Goal: Task Accomplishment & Management: Complete application form

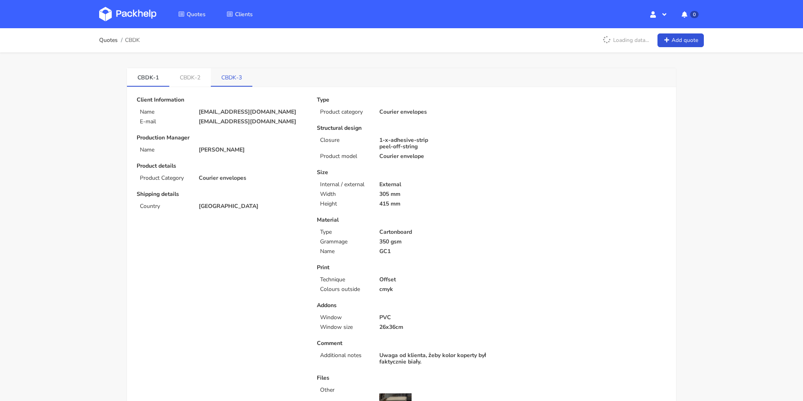
click at [238, 79] on link "CBDK-3" at bounding box center [232, 77] width 42 height 18
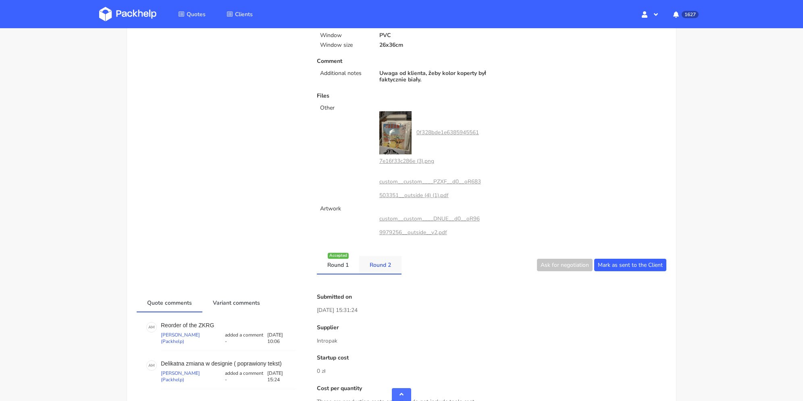
click at [380, 266] on link "Round 2" at bounding box center [380, 265] width 42 height 18
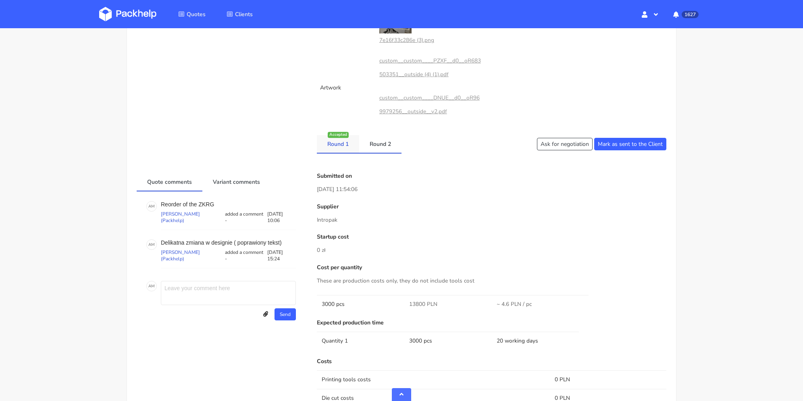
click at [346, 148] on link "Round 1" at bounding box center [338, 144] width 42 height 18
click at [381, 147] on link "Round 2" at bounding box center [380, 144] width 42 height 18
click at [347, 152] on link "Round 1" at bounding box center [338, 144] width 42 height 18
click at [233, 184] on link "Variant comments" at bounding box center [236, 182] width 68 height 18
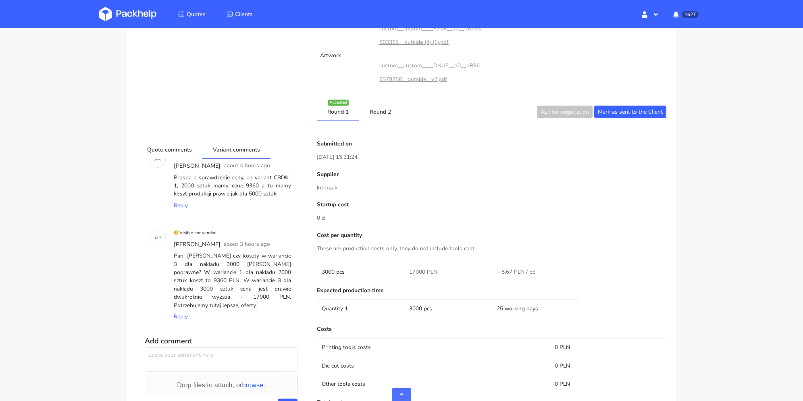
scroll to position [476, 0]
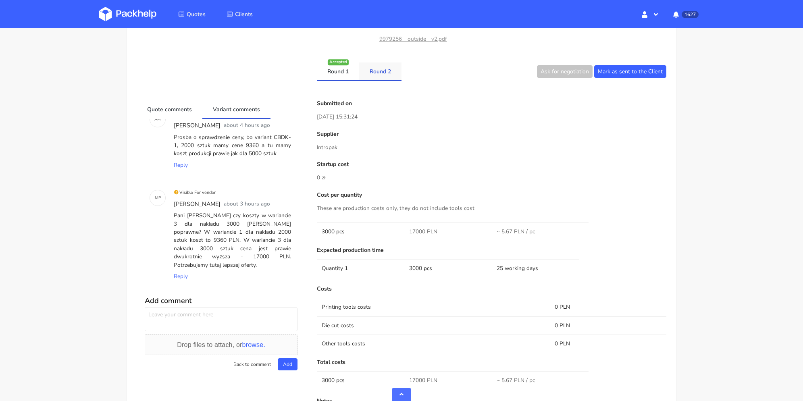
click at [379, 71] on link "Round 2" at bounding box center [380, 72] width 42 height 18
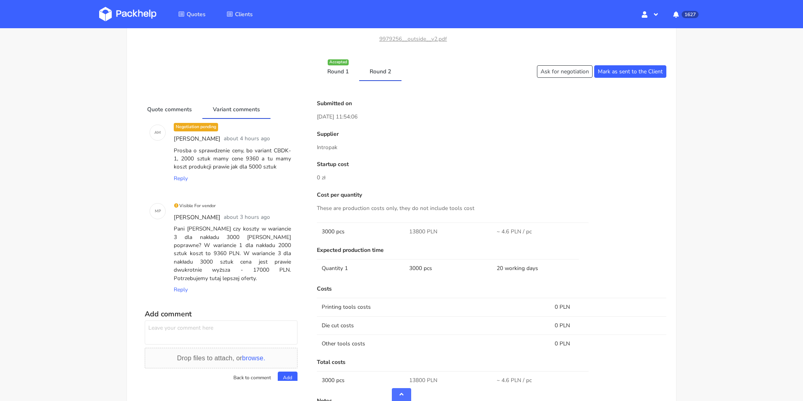
scroll to position [94, 0]
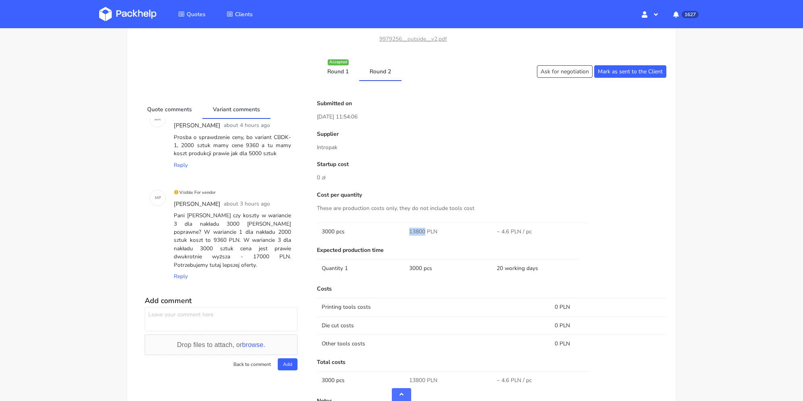
drag, startPoint x: 410, startPoint y: 227, endPoint x: 425, endPoint y: 229, distance: 15.0
click at [425, 229] on span "13800 PLN" at bounding box center [423, 232] width 28 height 8
copy span "13800"
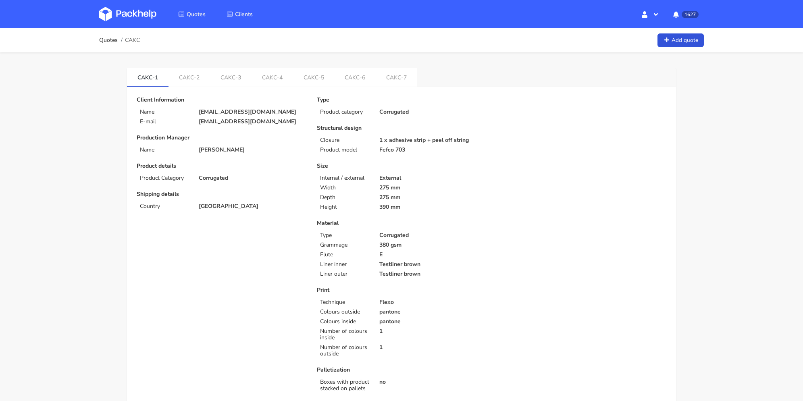
scroll to position [323, 0]
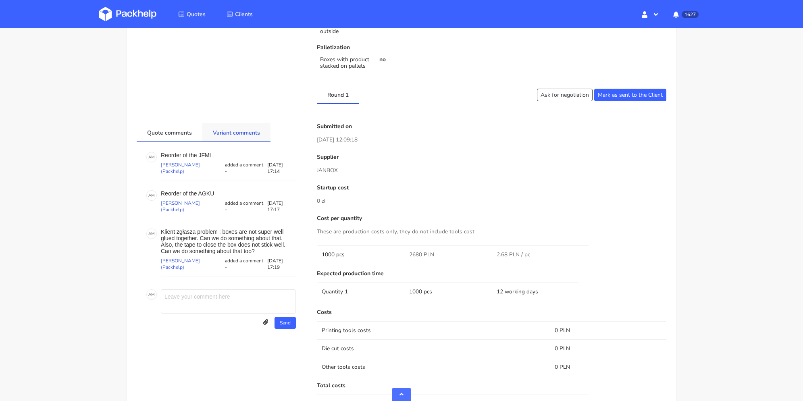
click at [235, 135] on link "Variant comments" at bounding box center [236, 132] width 68 height 18
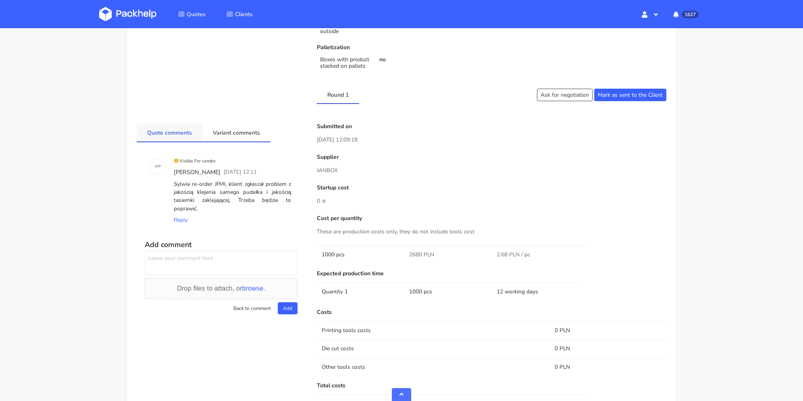
drag, startPoint x: 172, startPoint y: 137, endPoint x: 177, endPoint y: 139, distance: 5.5
click at [173, 137] on link "Quote comments" at bounding box center [170, 132] width 66 height 18
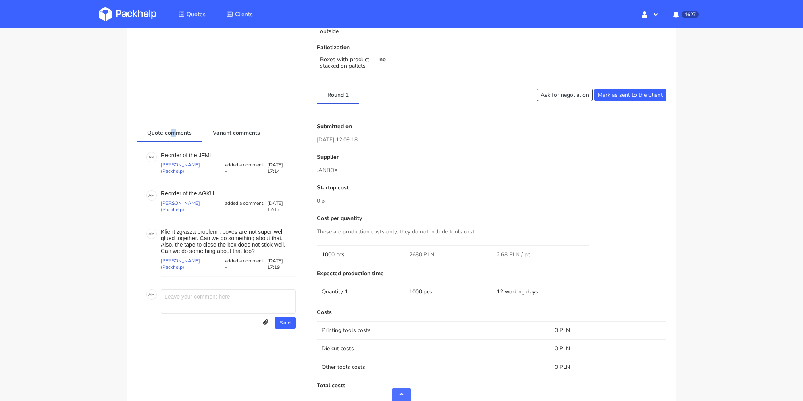
scroll to position [242, 0]
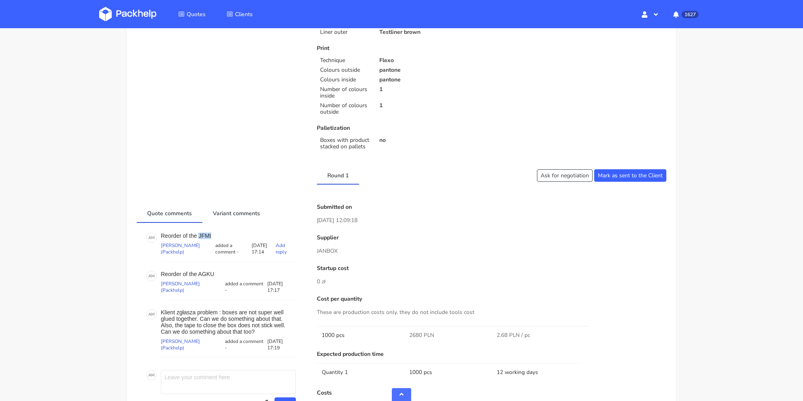
drag, startPoint x: 212, startPoint y: 234, endPoint x: 200, endPoint y: 236, distance: 12.7
click at [199, 236] on p "Reorder of the JFMI" at bounding box center [228, 236] width 135 height 6
copy p "JFMI"
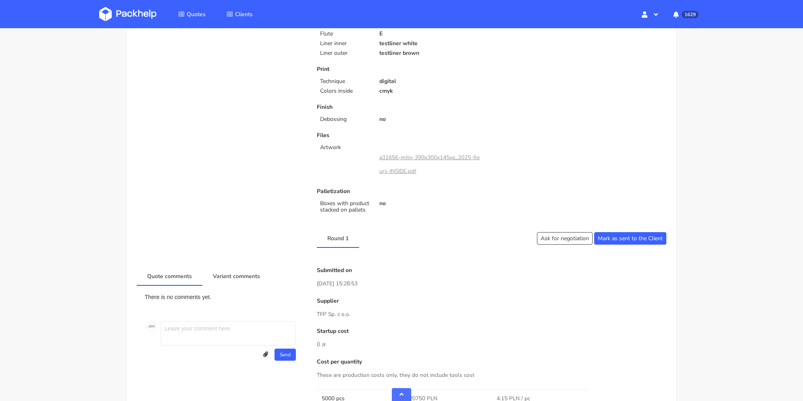
scroll to position [323, 0]
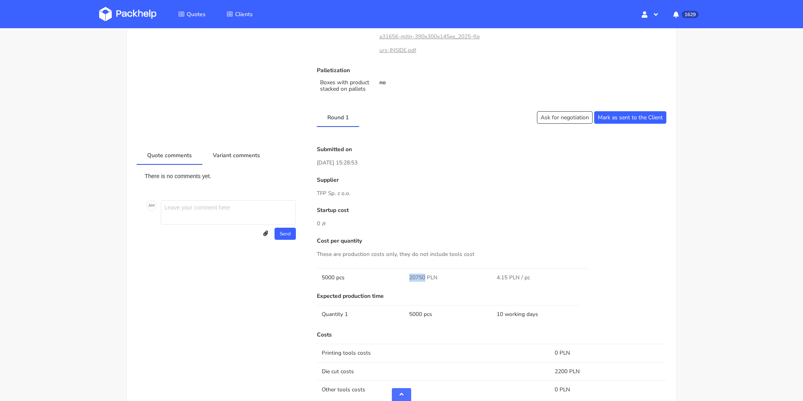
drag, startPoint x: 408, startPoint y: 276, endPoint x: 425, endPoint y: 278, distance: 17.1
click at [425, 278] on td "20750 PLN" at bounding box center [449, 278] width 88 height 18
copy span "20750"
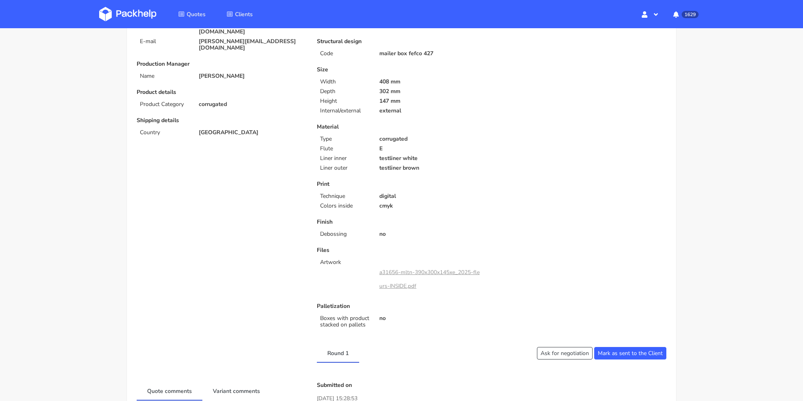
scroll to position [0, 0]
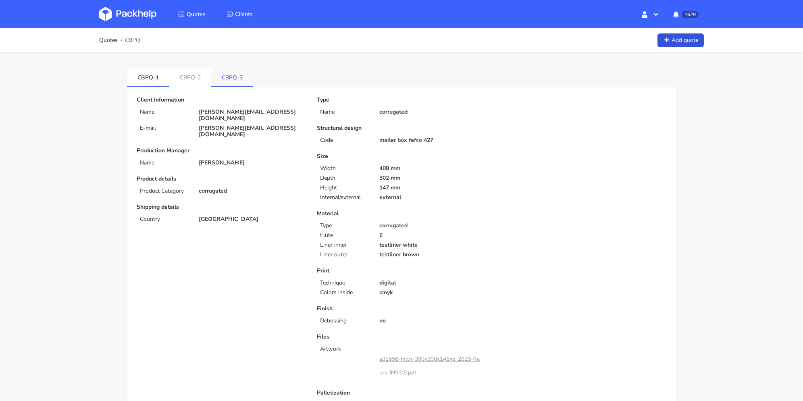
click at [251, 82] on link "CBPQ-3" at bounding box center [232, 77] width 42 height 18
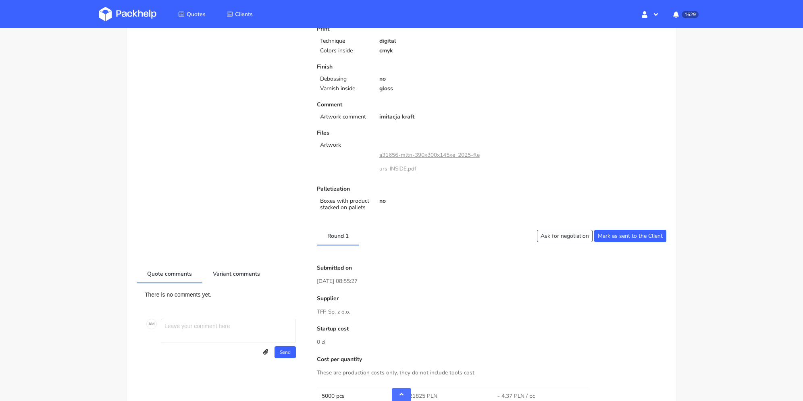
scroll to position [403, 0]
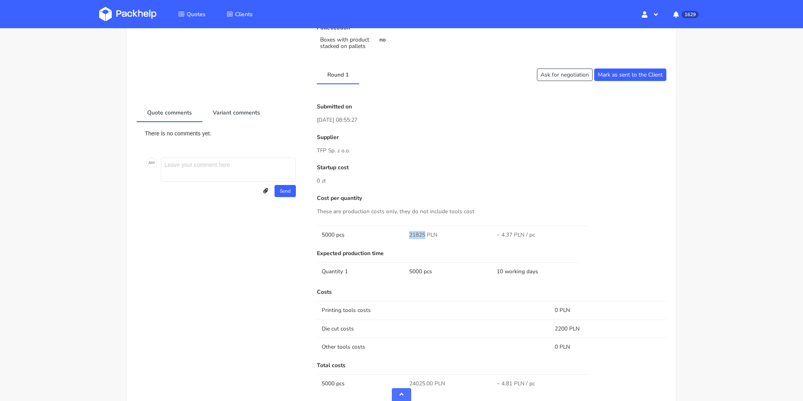
drag, startPoint x: 410, startPoint y: 231, endPoint x: 425, endPoint y: 233, distance: 15.4
click at [425, 233] on td "21825 PLN" at bounding box center [449, 235] width 88 height 18
copy span "21825"
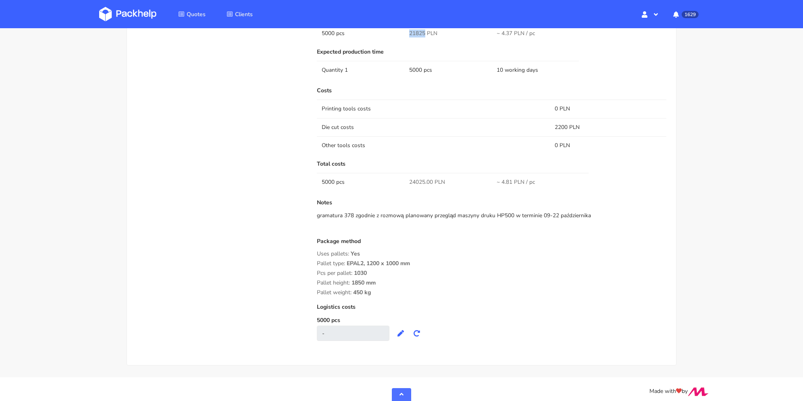
scroll to position [608, 0]
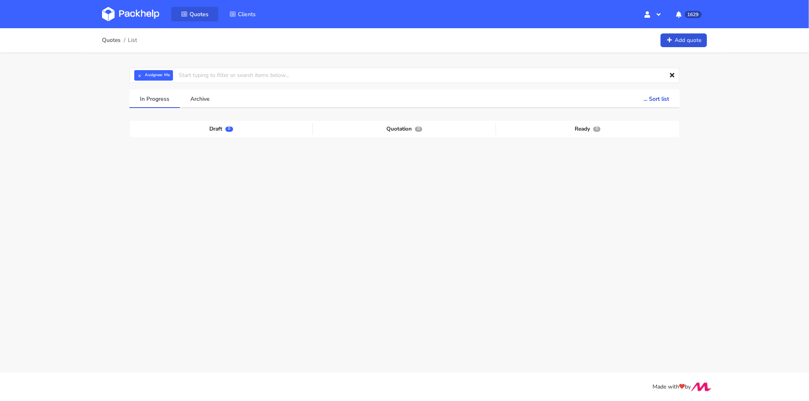
click at [196, 14] on span "Quotes" at bounding box center [199, 14] width 19 height 8
click at [127, 64] on div "× Assignee: Me Assignee Me Dylan Dewit Natalia Misiewicz Andrzej Winecki Maciej…" at bounding box center [404, 166] width 581 height 228
click at [128, 64] on div "× Assignee: Me Assignee Me Dylan Dewit Natalia Misiewicz Andrzej Winecki Maciej…" at bounding box center [404, 166] width 581 height 228
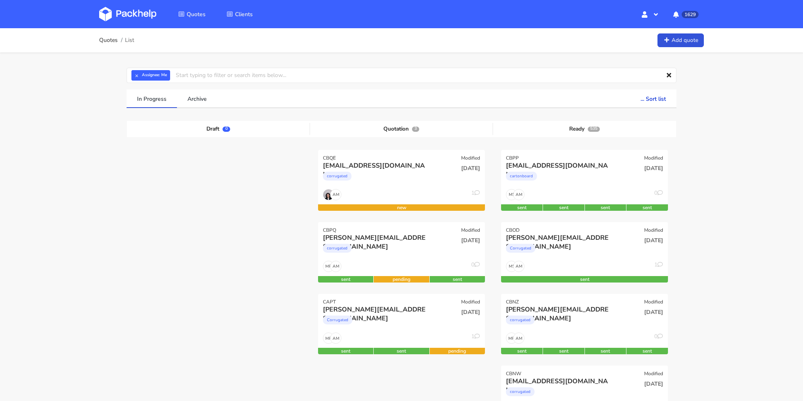
click at [685, 41] on link "Add quote" at bounding box center [681, 40] width 46 height 14
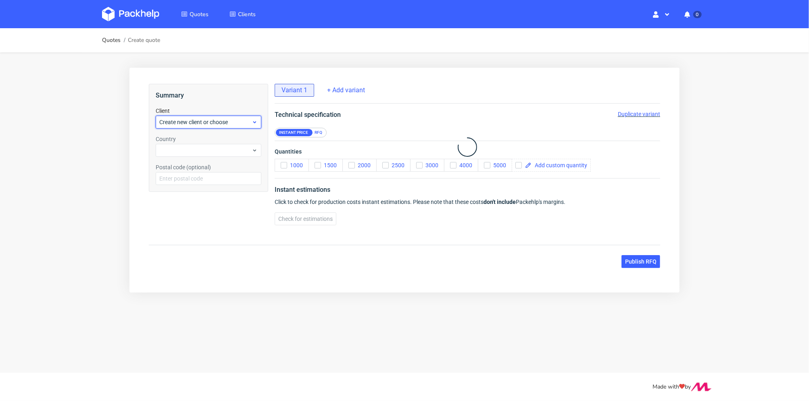
click at [197, 119] on span "Create new client or choose" at bounding box center [205, 122] width 92 height 8
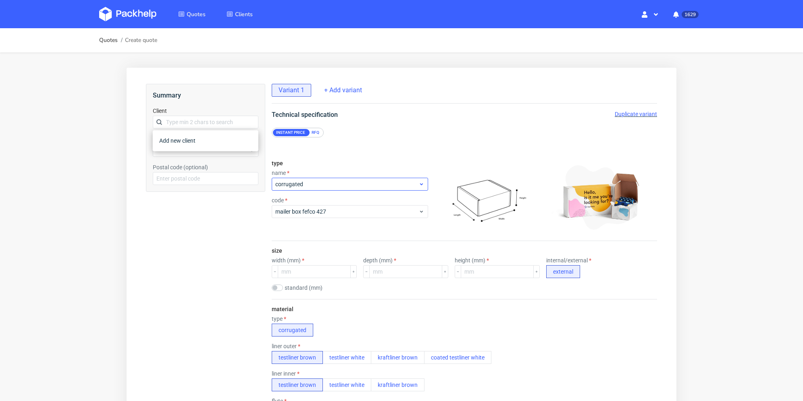
drag, startPoint x: 140, startPoint y: 176, endPoint x: 315, endPoint y: 185, distance: 175.7
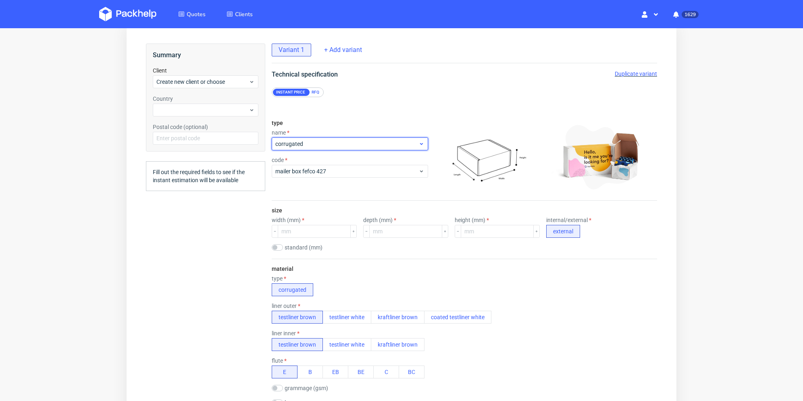
click at [329, 144] on span "corrugated" at bounding box center [346, 144] width 143 height 8
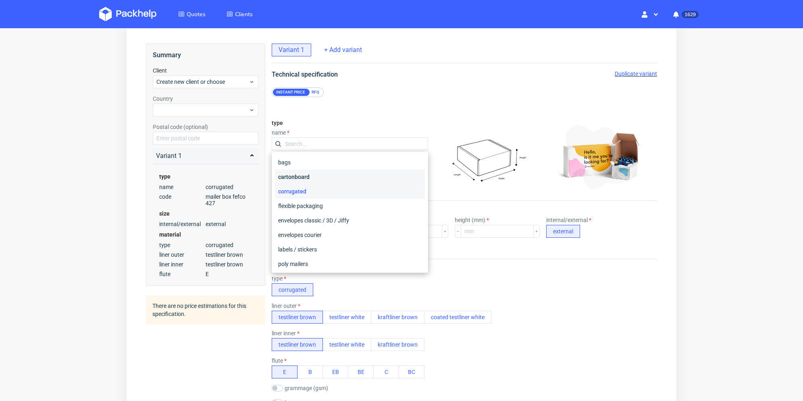
click at [313, 178] on div "cartonboard" at bounding box center [350, 177] width 150 height 15
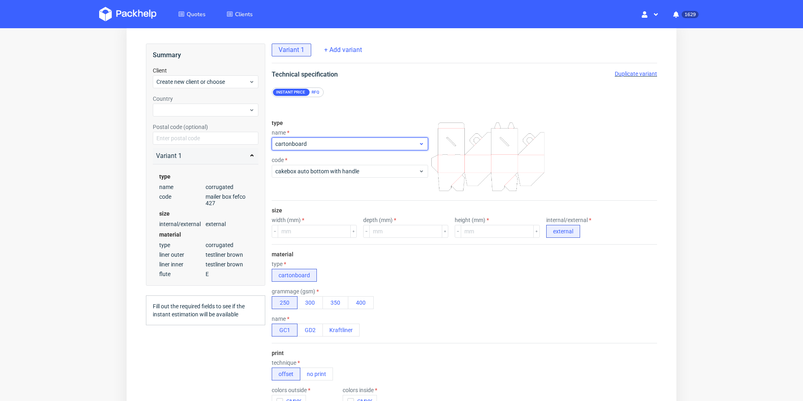
click at [325, 140] on span "cartonboard" at bounding box center [346, 144] width 143 height 8
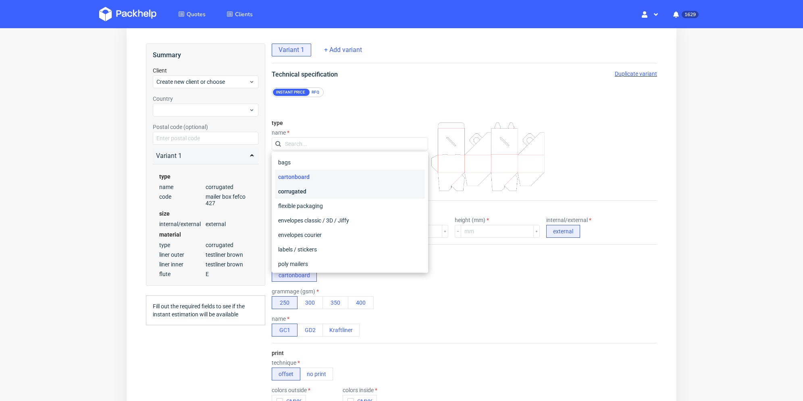
click at [319, 190] on div "corrugated" at bounding box center [350, 191] width 150 height 15
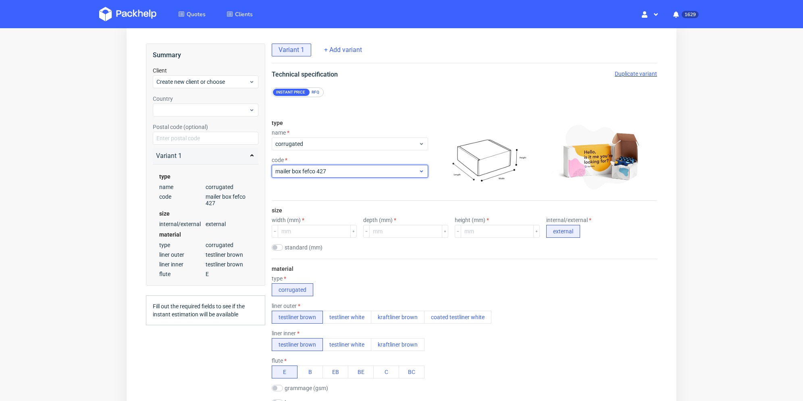
click at [325, 171] on span "mailer box fefco 427" at bounding box center [346, 171] width 143 height 8
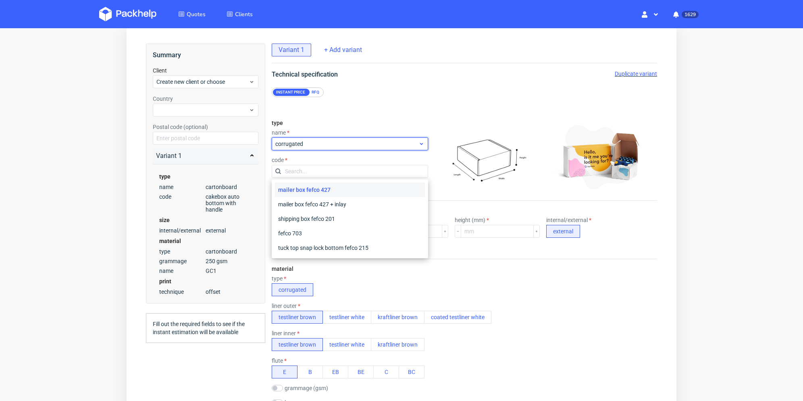
click at [332, 148] on div "corrugated" at bounding box center [350, 144] width 156 height 13
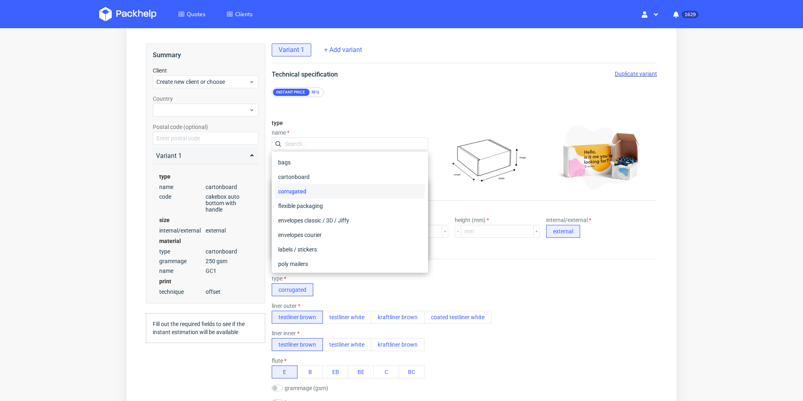
click at [346, 282] on div "type corrugated" at bounding box center [465, 285] width 386 height 21
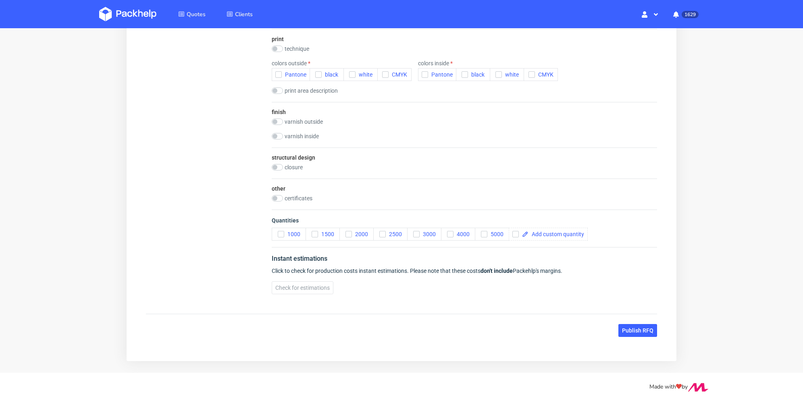
scroll to position [224, 0]
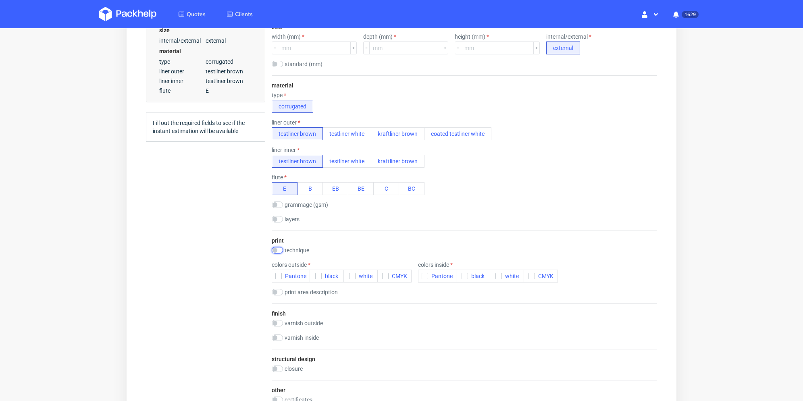
click at [277, 250] on input "checkbox" at bounding box center [277, 250] width 11 height 6
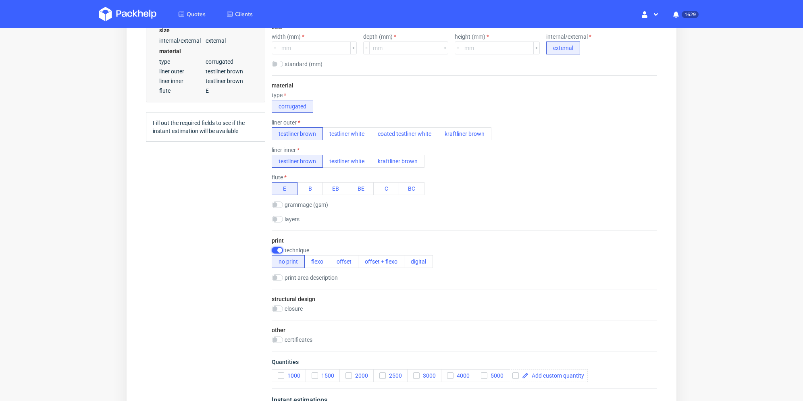
click at [277, 250] on input "checkbox" at bounding box center [277, 250] width 11 height 6
checkbox input "false"
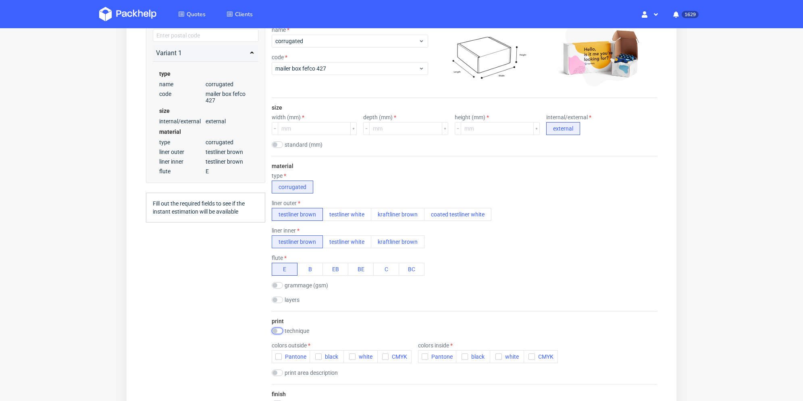
scroll to position [0, 0]
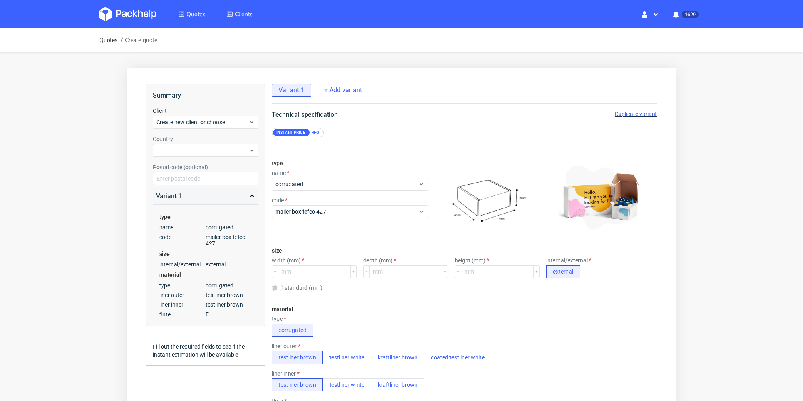
click at [317, 134] on div "RFQ" at bounding box center [316, 132] width 14 height 7
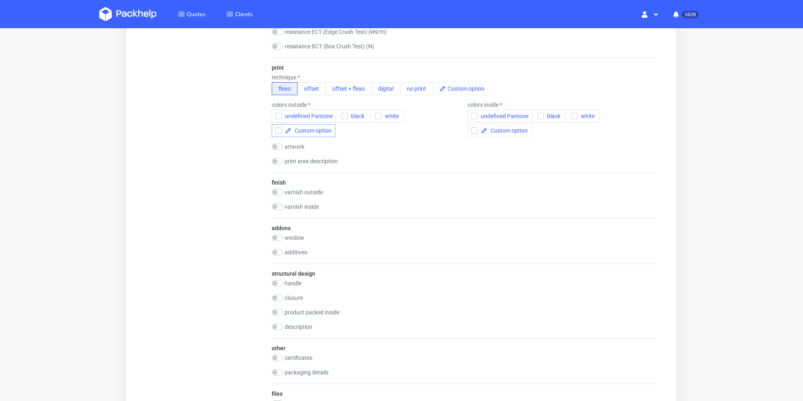
scroll to position [444, 0]
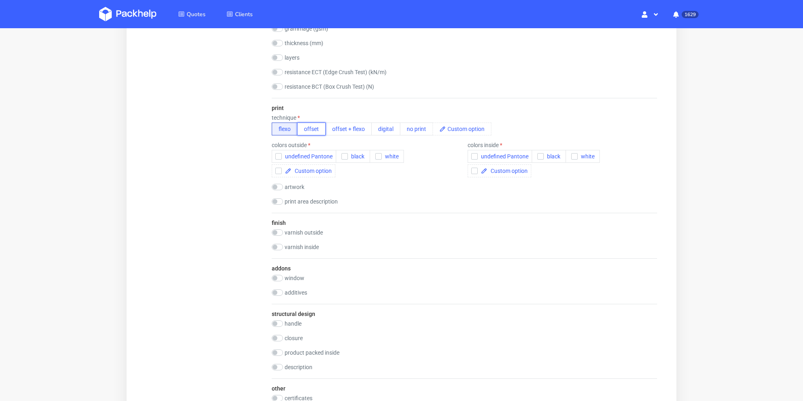
click at [319, 127] on button "offset" at bounding box center [311, 129] width 29 height 13
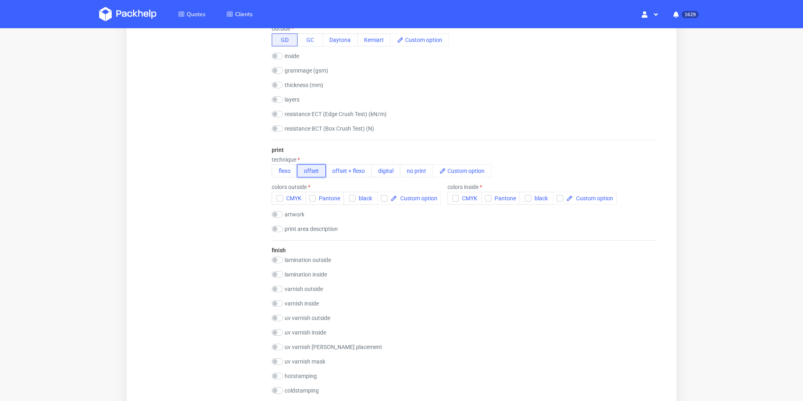
scroll to position [524, 0]
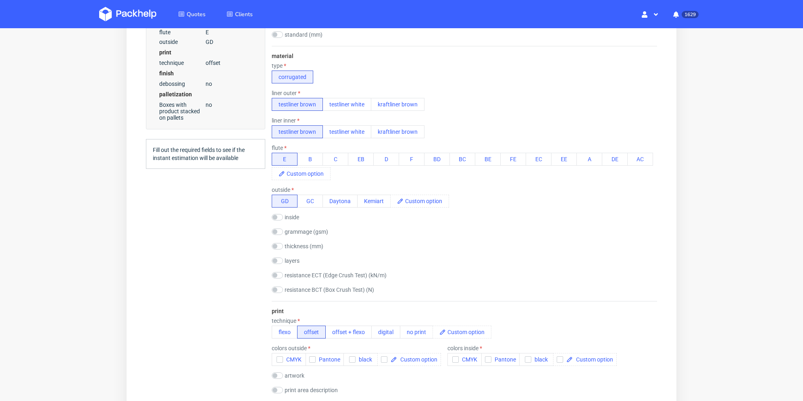
scroll to position [242, 0]
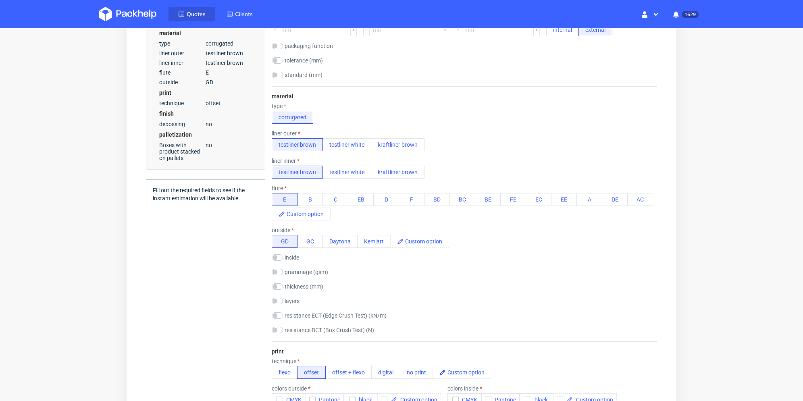
click at [190, 19] on link "Quotes" at bounding box center [192, 14] width 47 height 15
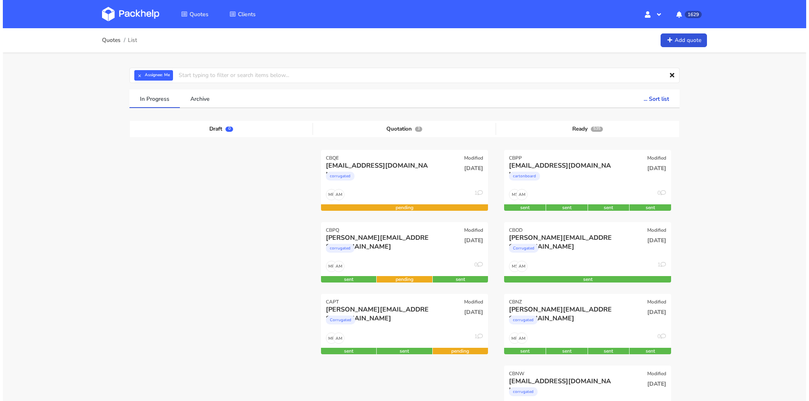
scroll to position [40, 0]
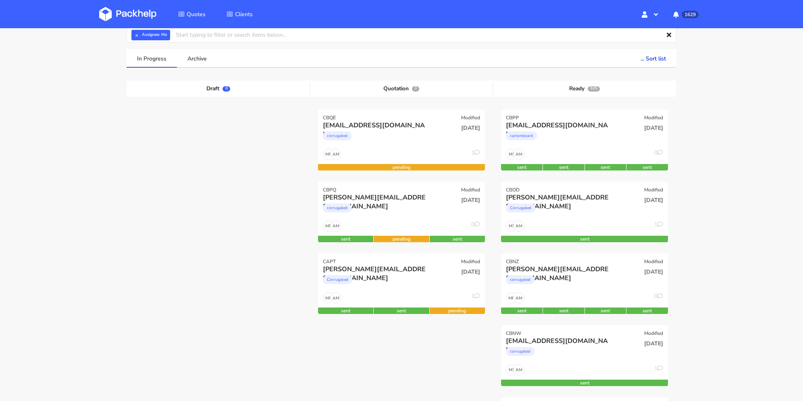
click at [405, 282] on div "Corrugated" at bounding box center [376, 282] width 107 height 16
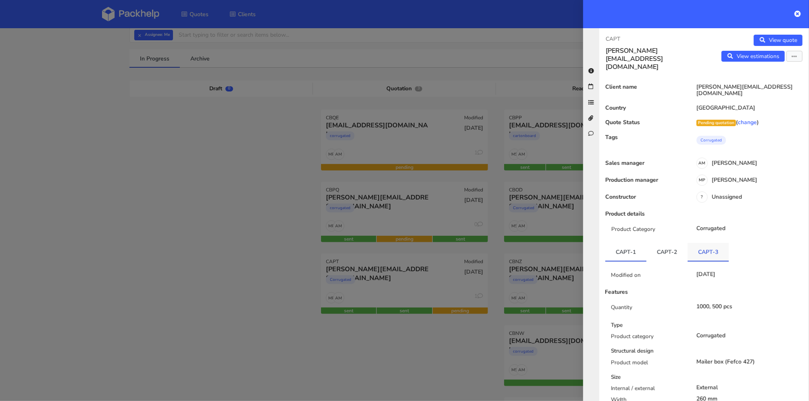
click at [709, 243] on link "CAPT-3" at bounding box center [708, 252] width 41 height 18
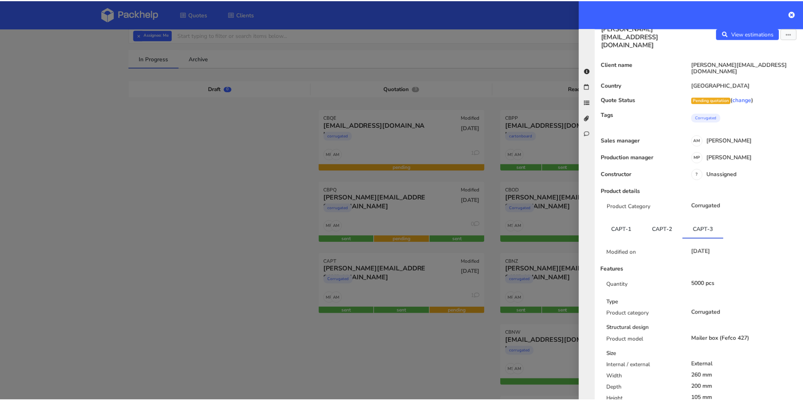
scroll to position [0, 0]
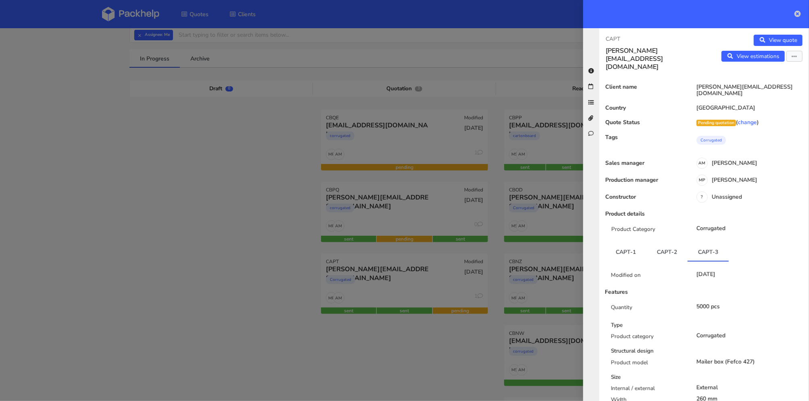
click at [797, 14] on icon at bounding box center [798, 13] width 6 height 6
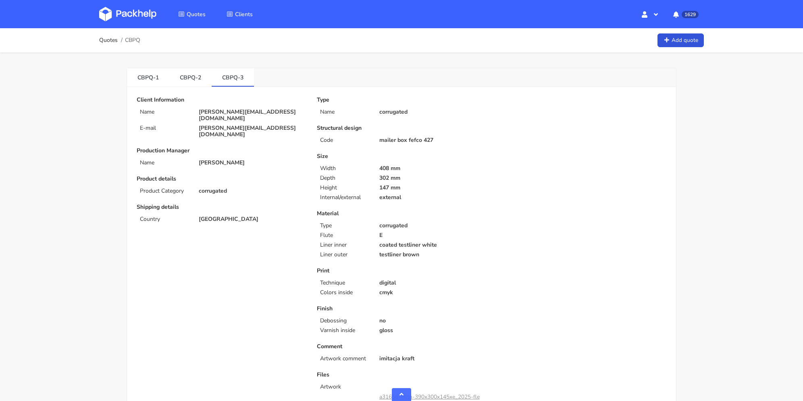
scroll to position [608, 0]
